Goal: Task Accomplishment & Management: Manage account settings

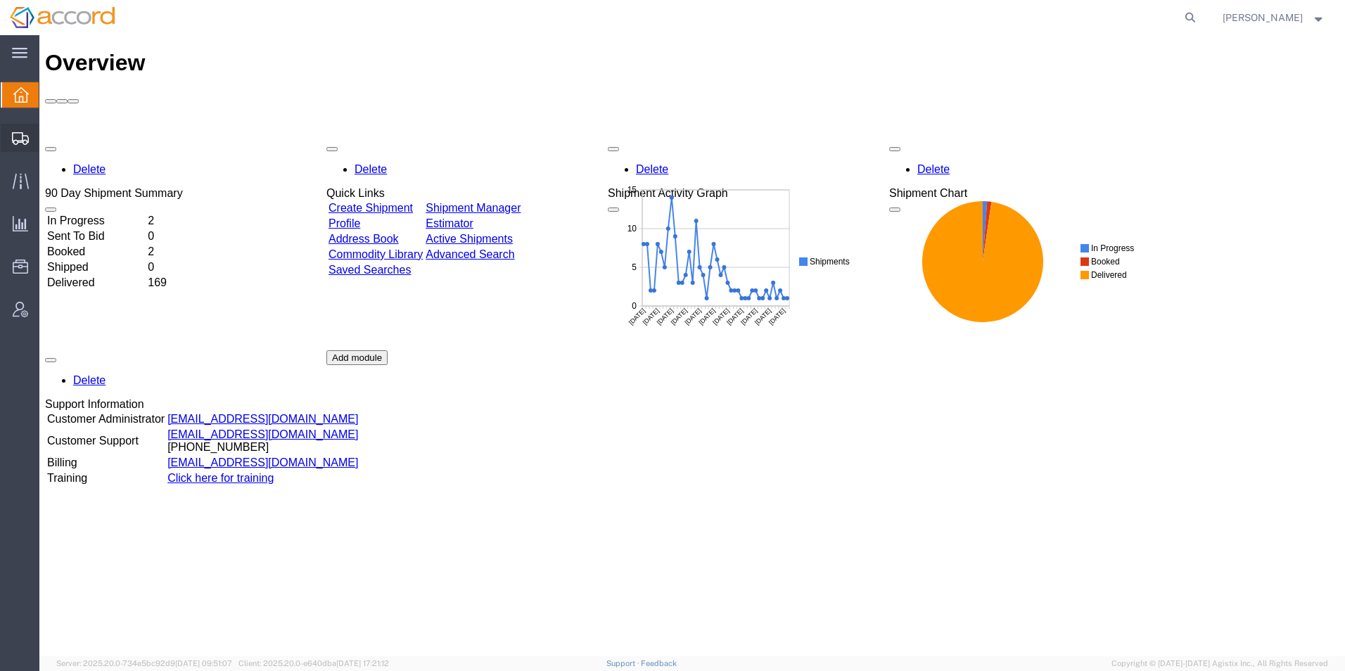
click at [0, 0] on span "Shipment Manager" at bounding box center [0, 0] width 0 height 0
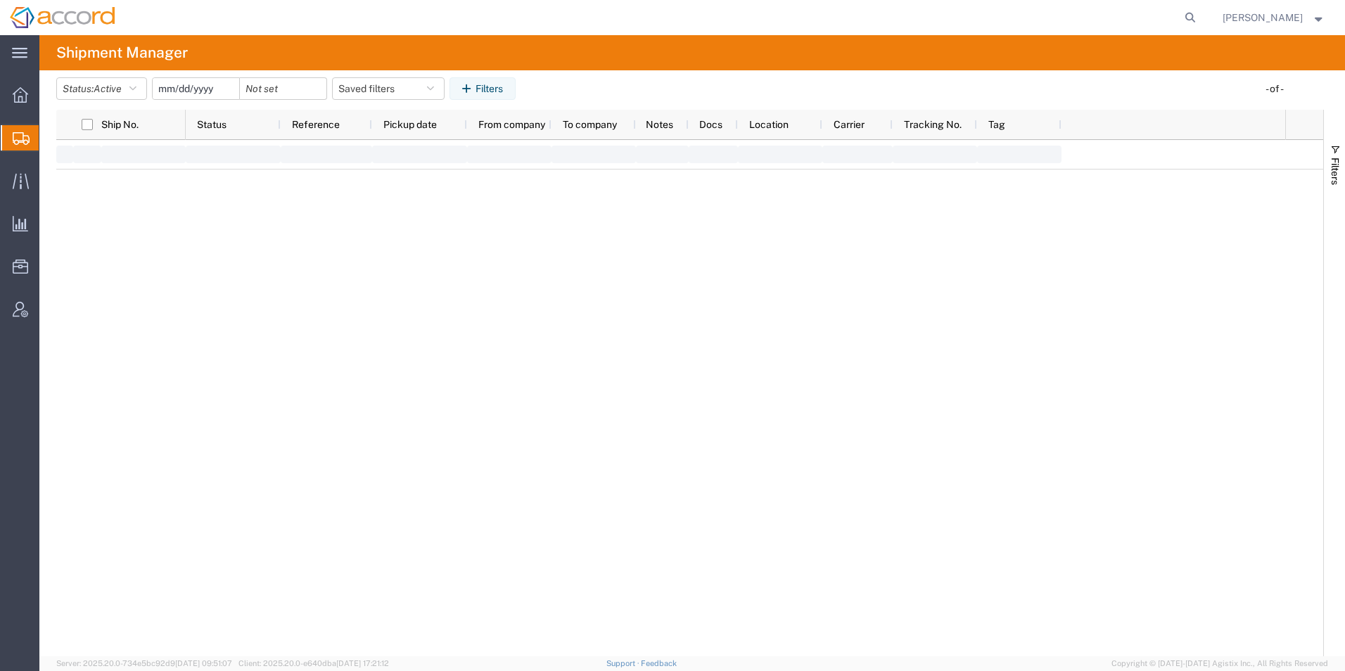
type input "[DATE]"
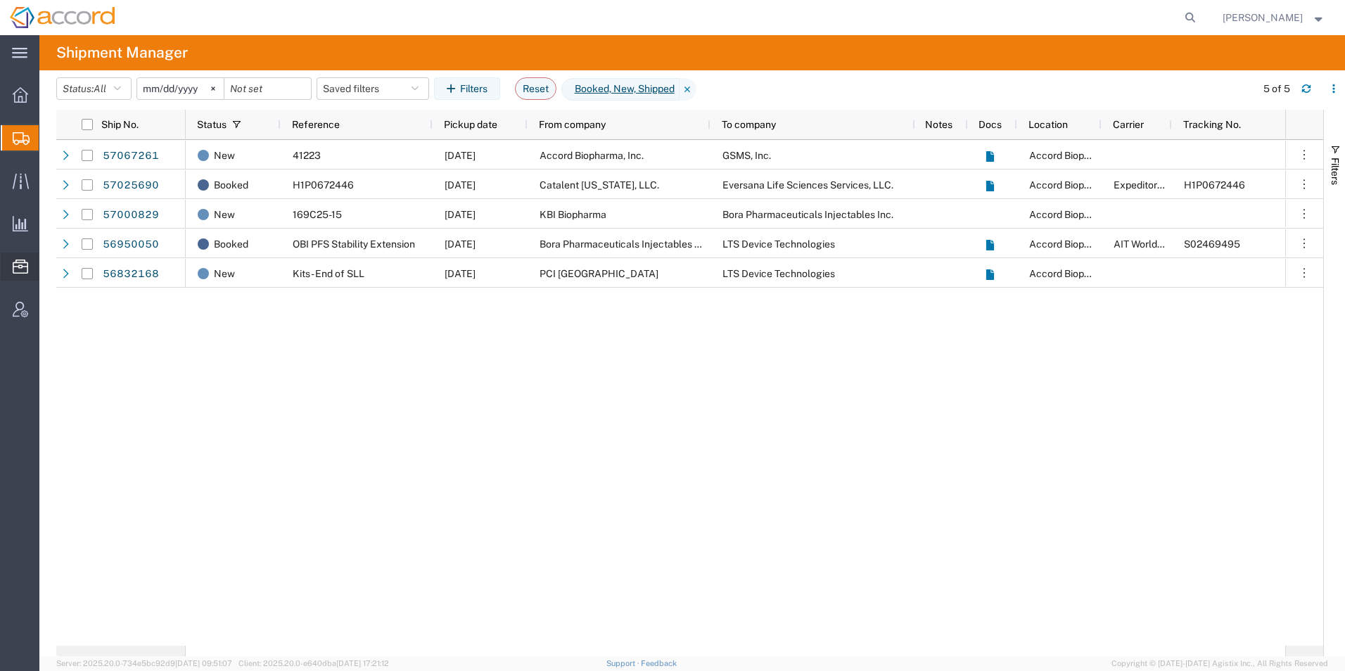
click at [0, 0] on span "Address Book" at bounding box center [0, 0] width 0 height 0
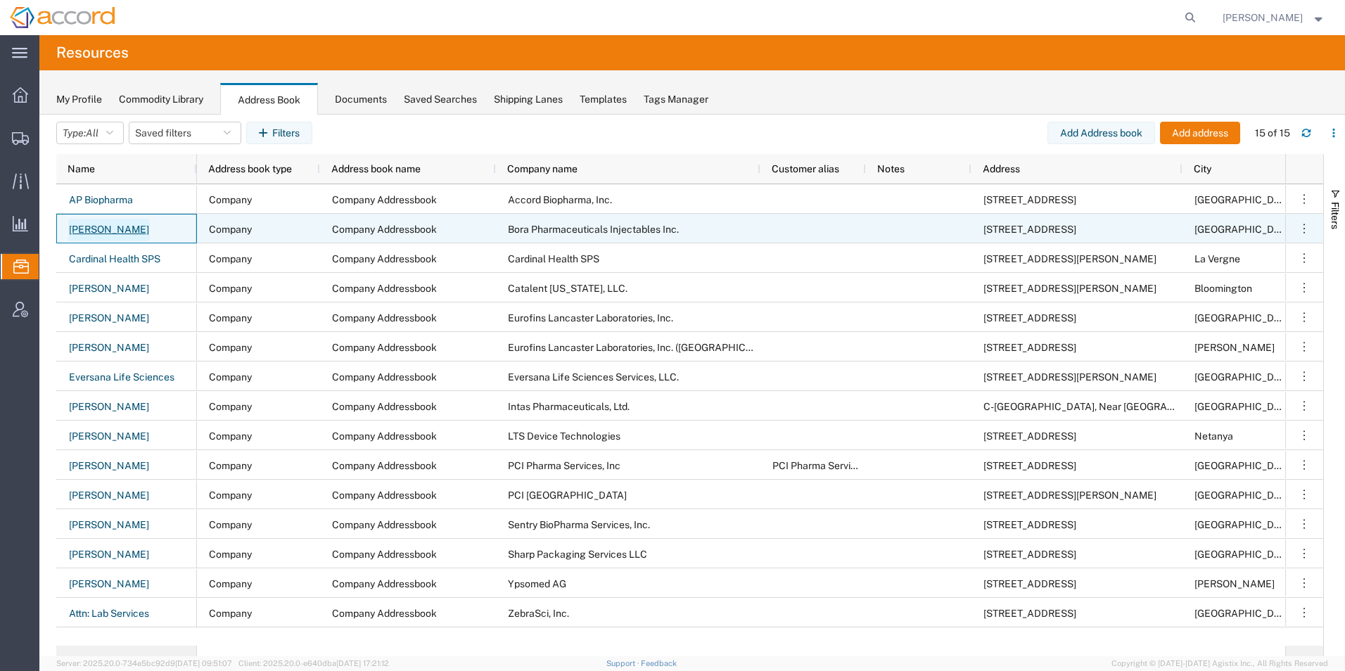
click at [96, 227] on link "[PERSON_NAME]" at bounding box center [109, 230] width 82 height 23
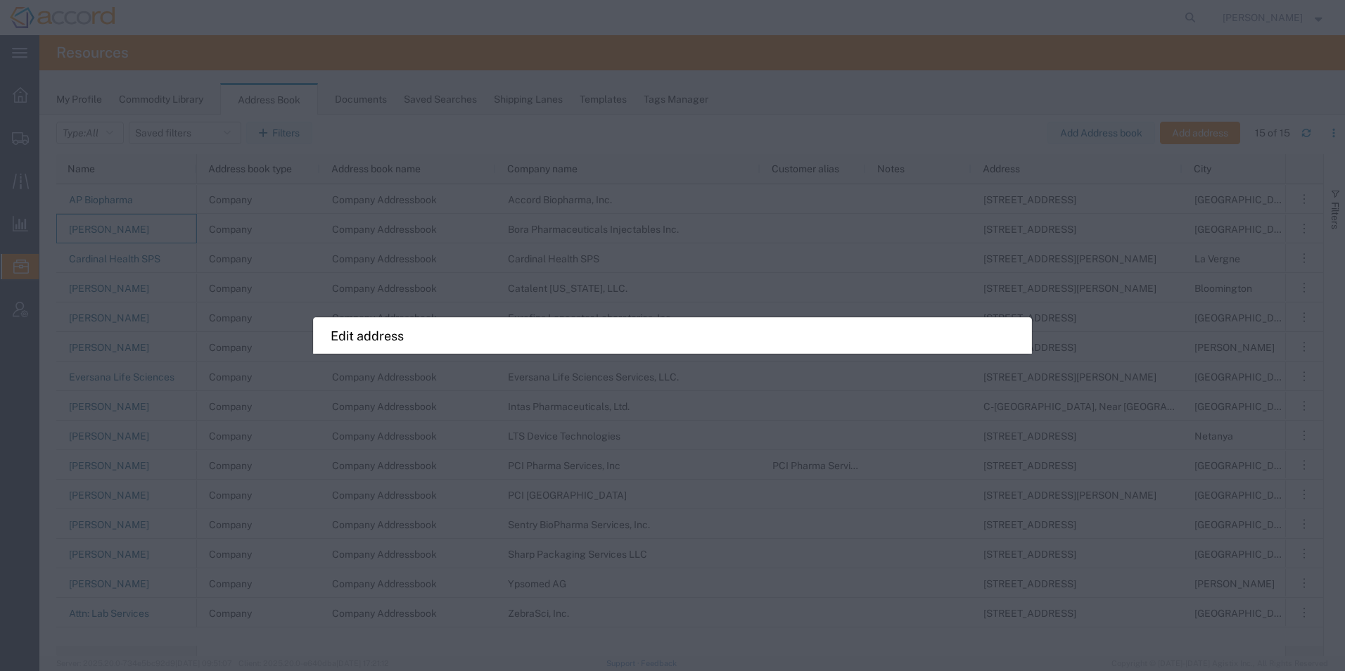
select select "COMPANY"
select select "MD"
select select "US"
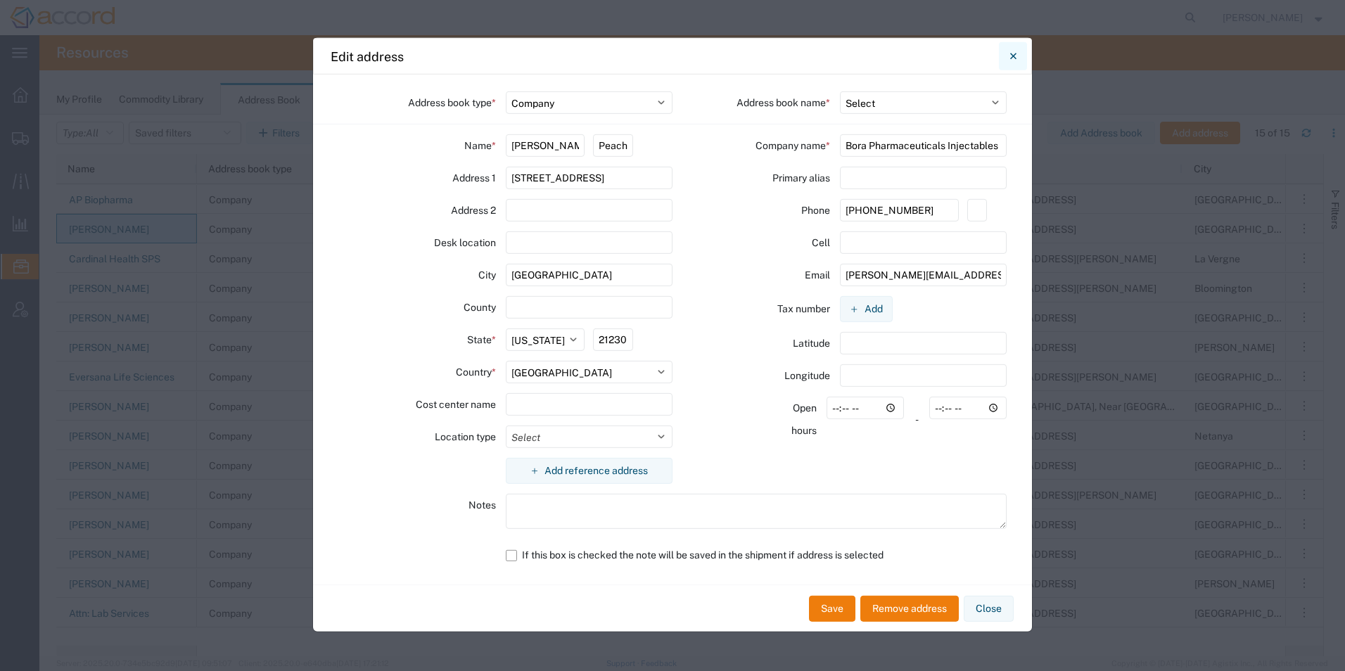
click at [1010, 58] on icon "Close" at bounding box center [1013, 56] width 6 height 17
